Goal: Check status: Check status

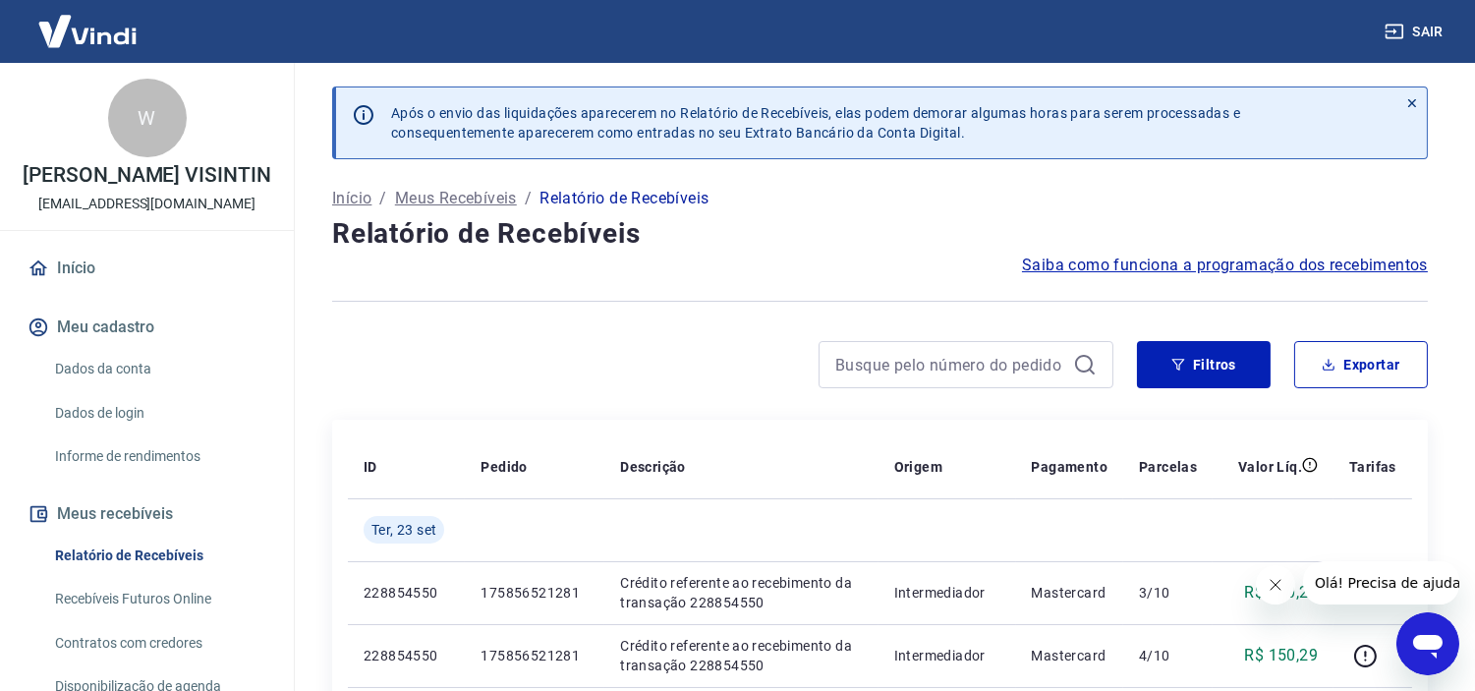
click at [126, 574] on link "Relatório de Recebíveis" at bounding box center [158, 556] width 223 height 40
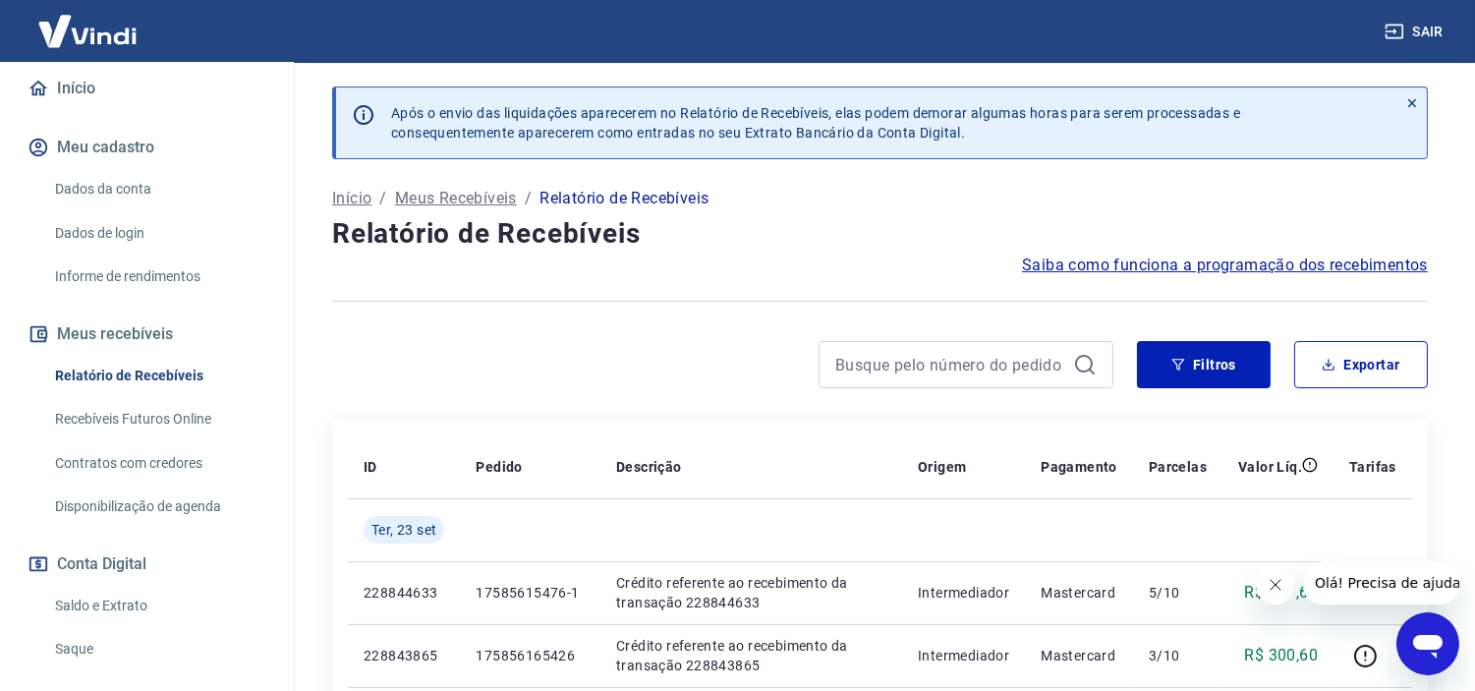
scroll to position [218, 0]
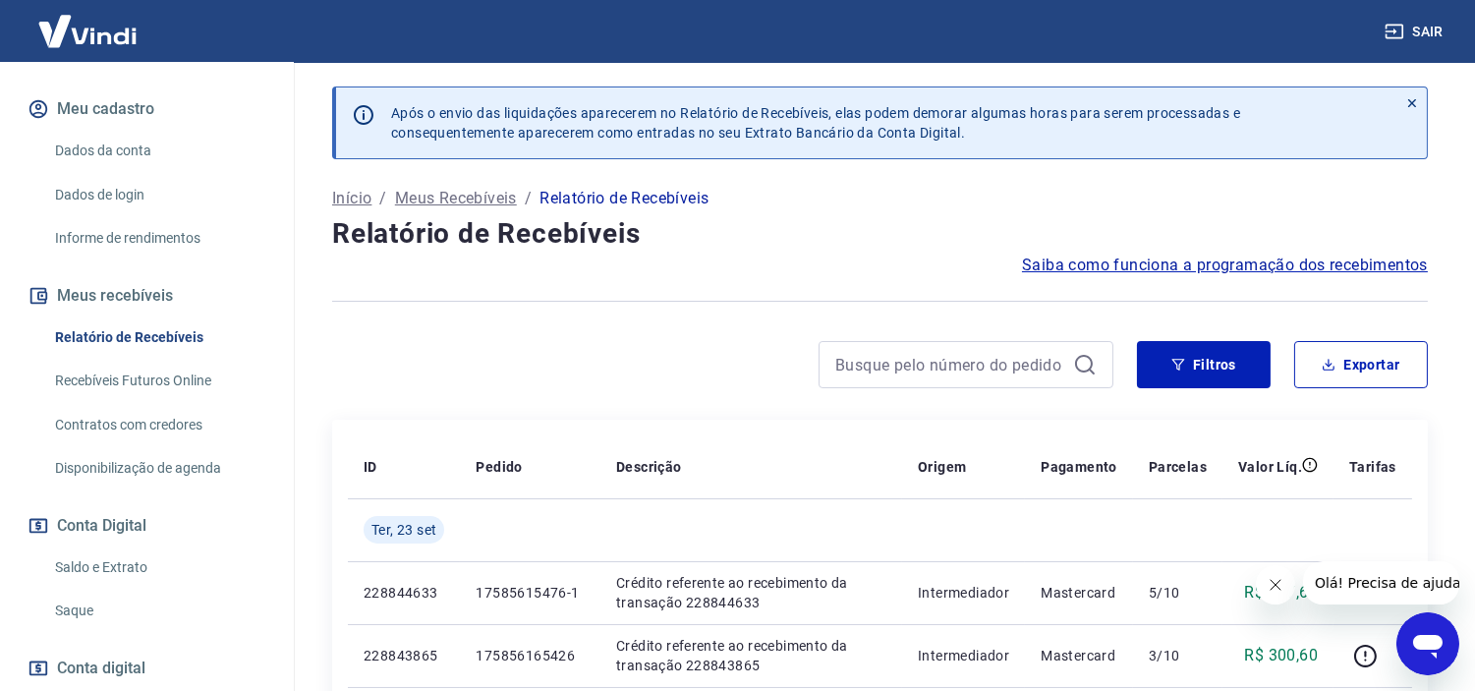
click at [129, 582] on link "Saldo e Extrato" at bounding box center [158, 568] width 223 height 40
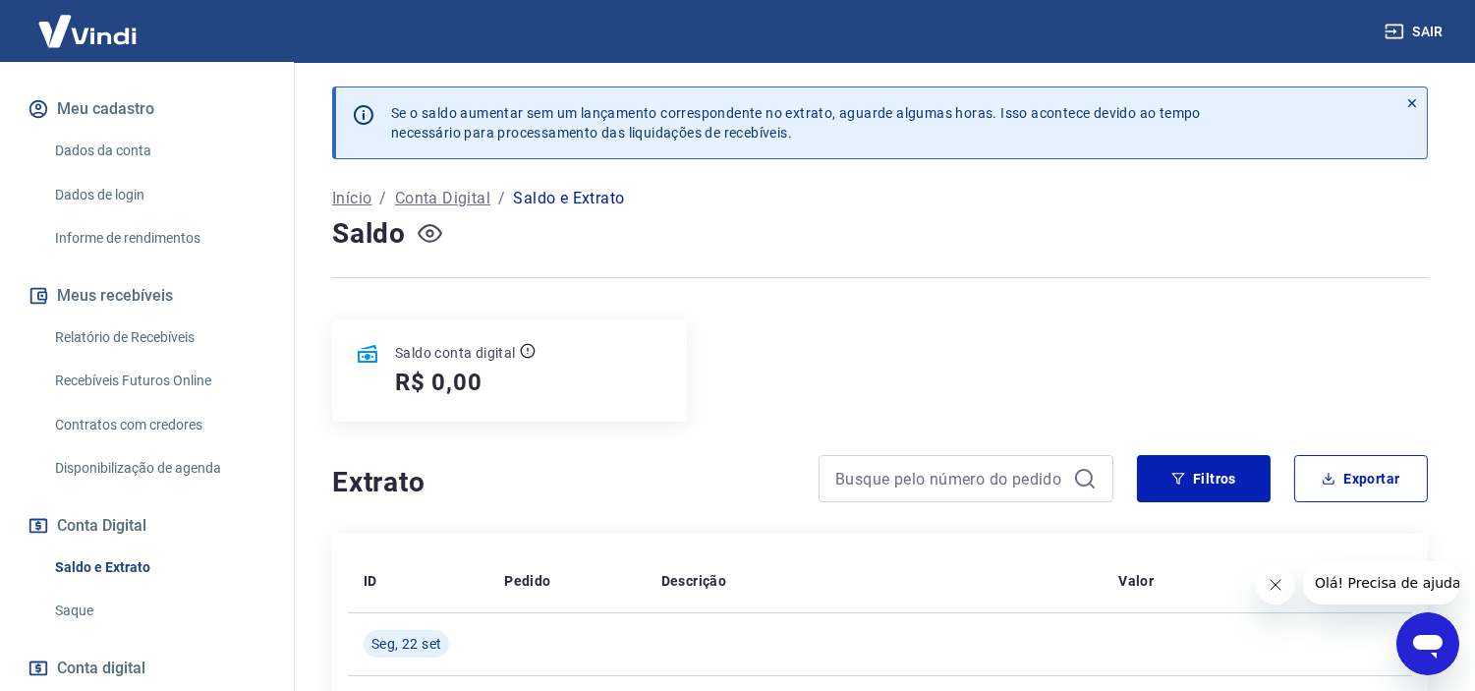
click at [429, 234] on icon "button" at bounding box center [430, 233] width 25 height 25
click at [433, 237] on icon "button" at bounding box center [430, 233] width 25 height 25
